Goal: Find specific page/section: Find specific page/section

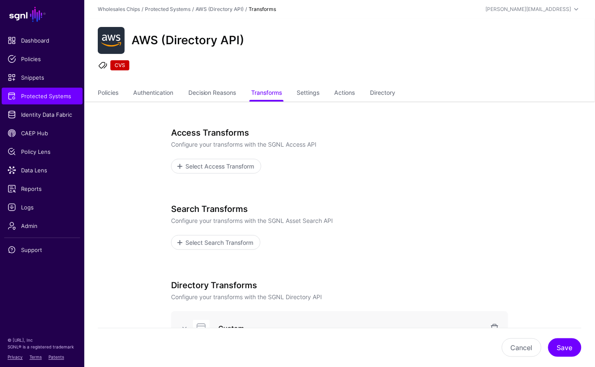
scroll to position [17, 0]
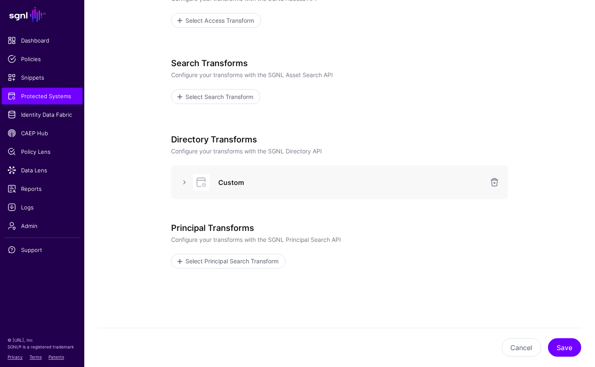
scroll to position [172, 0]
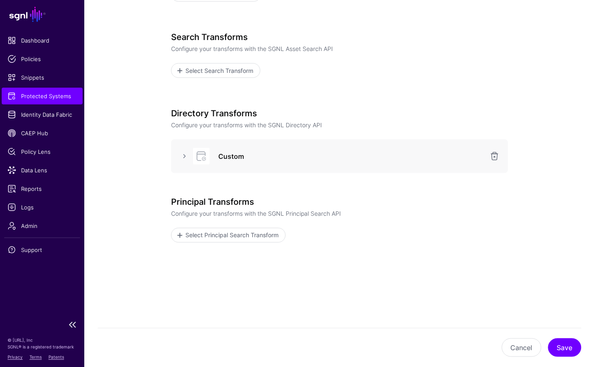
click at [57, 90] on link "Protected Systems" at bounding box center [42, 96] width 81 height 17
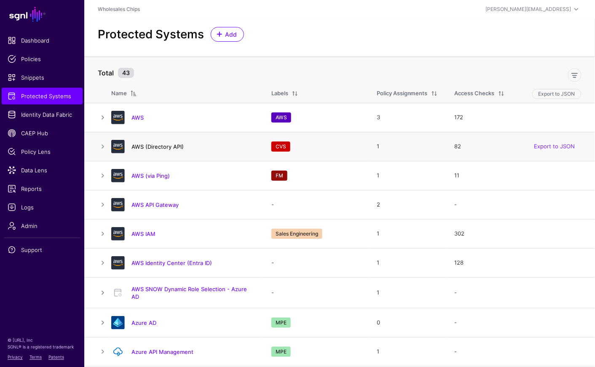
click at [152, 147] on link "AWS (Directory API)" at bounding box center [158, 146] width 52 height 7
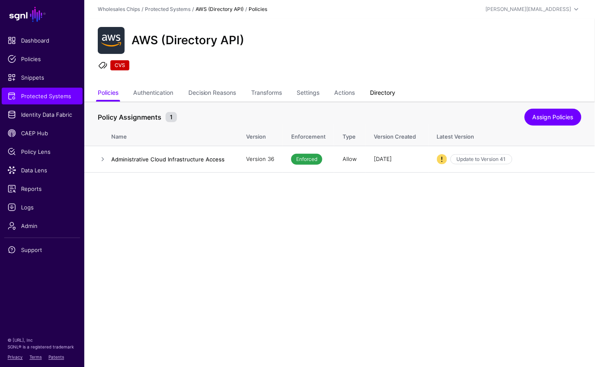
click at [393, 98] on link "Directory" at bounding box center [382, 94] width 25 height 16
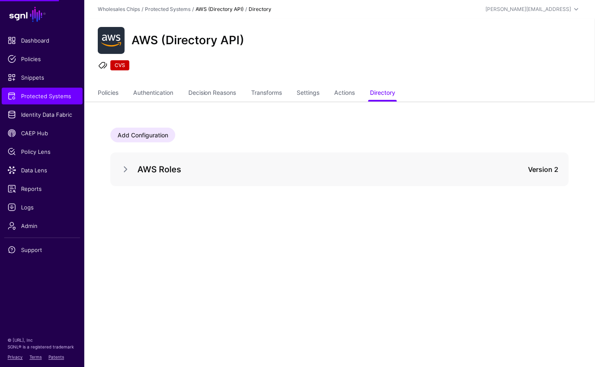
click at [117, 165] on div "AWS Roles Version 2" at bounding box center [339, 170] width 458 height 34
click at [131, 168] on link at bounding box center [126, 169] width 10 height 10
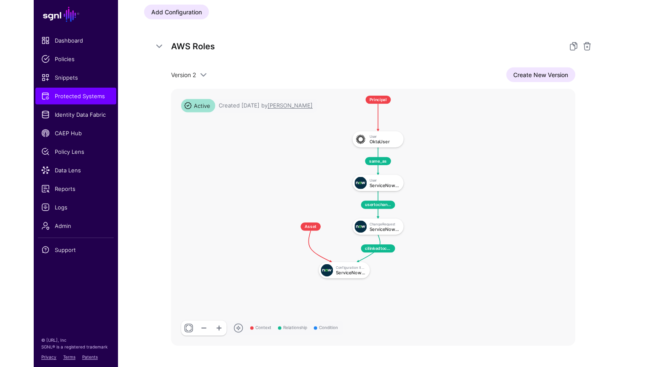
scroll to position [124, 0]
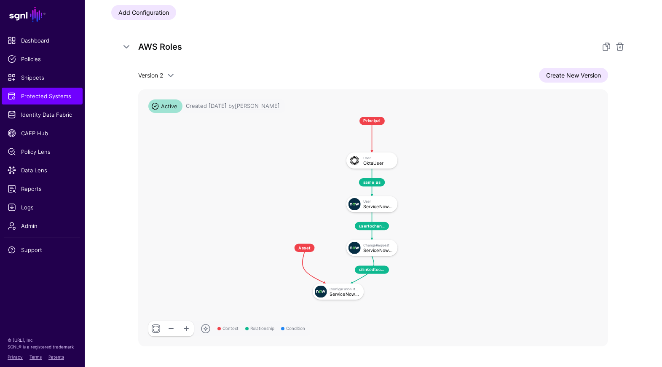
drag, startPoint x: 431, startPoint y: 234, endPoint x: 455, endPoint y: 253, distance: 30.0
click at [455, 253] on rect at bounding box center [273, 110] width 38046 height 20799
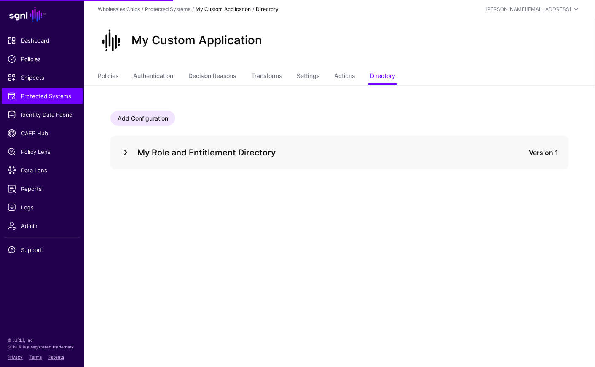
click at [125, 152] on link at bounding box center [126, 153] width 10 height 10
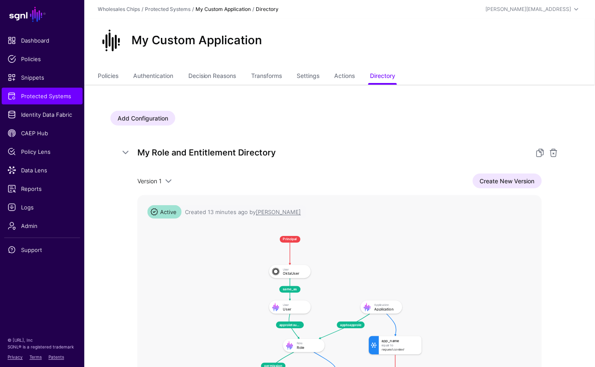
drag, startPoint x: 423, startPoint y: 285, endPoint x: 442, endPoint y: 313, distance: 34.0
click at [443, 313] on rect at bounding box center [246, 230] width 26687 height 16947
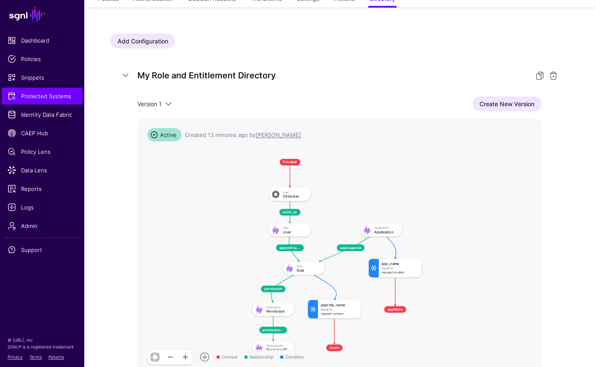
scroll to position [103, 0]
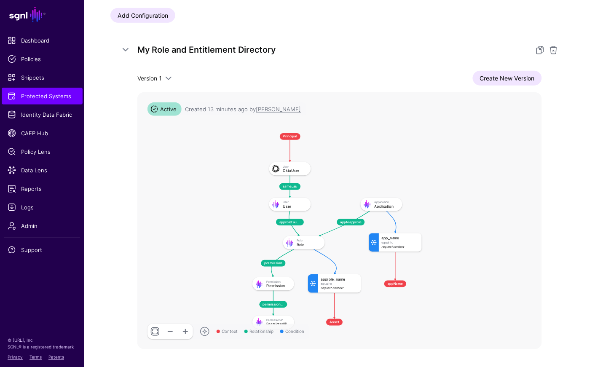
drag, startPoint x: 552, startPoint y: 264, endPoint x: 519, endPoint y: 263, distance: 33.8
click at [519, 263] on div "My Role and Entitlement Directory Version 1 Version 1 Create New Version Contex…" at bounding box center [339, 196] width 458 height 327
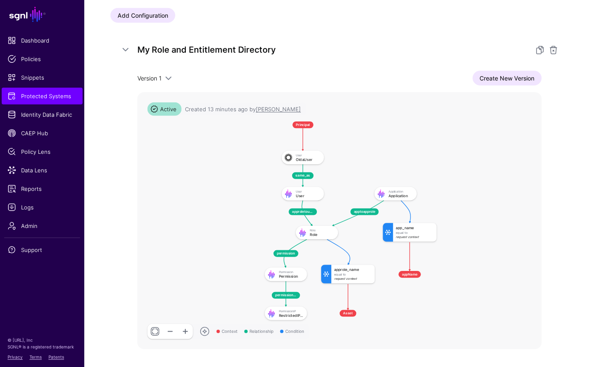
drag, startPoint x: 471, startPoint y: 267, endPoint x: 483, endPoint y: 256, distance: 16.1
click at [483, 257] on rect at bounding box center [260, 116] width 27092 height 17204
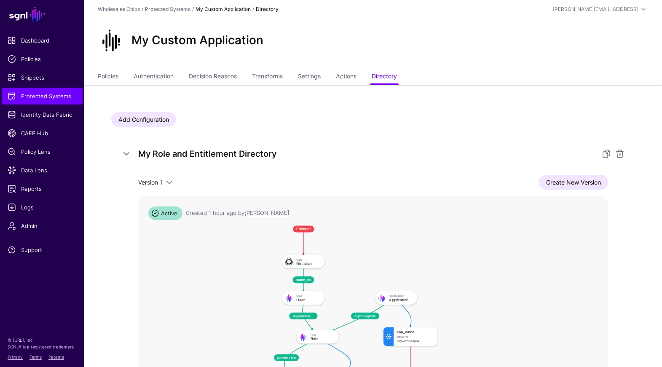
scroll to position [103, 0]
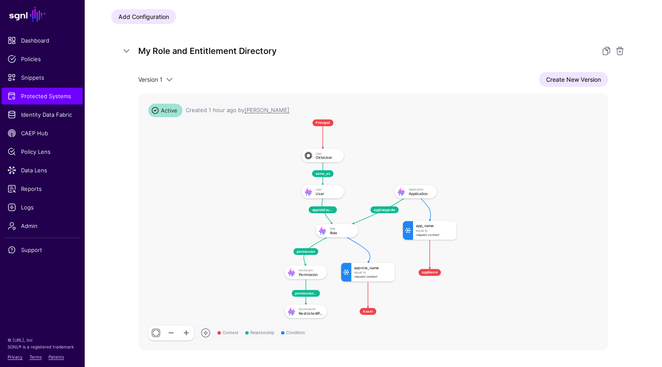
drag, startPoint x: 452, startPoint y: 161, endPoint x: 470, endPoint y: 157, distance: 18.2
click at [470, 157] on rect at bounding box center [279, 114] width 31470 height 17204
